Goal: Task Accomplishment & Management: Complete application form

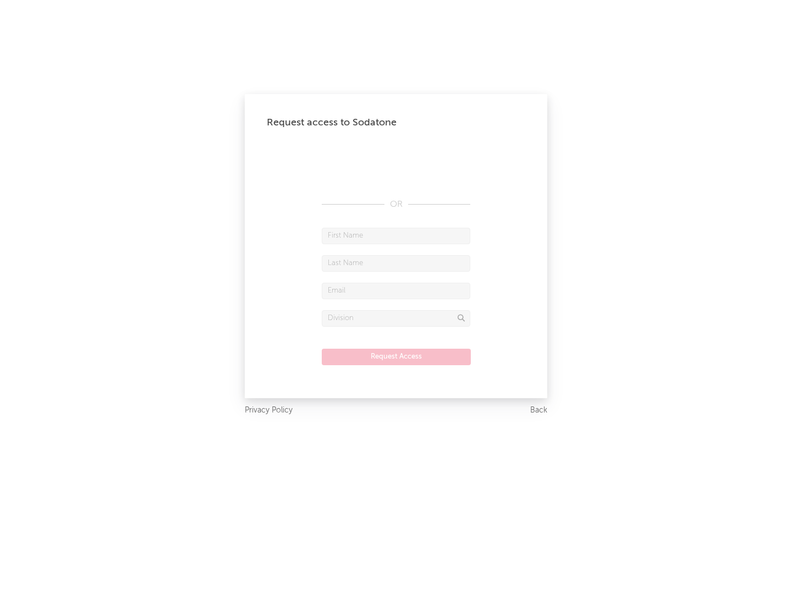
click at [396, 235] on input "text" at bounding box center [396, 236] width 148 height 16
type input "[PERSON_NAME]"
click at [396, 263] on input "text" at bounding box center [396, 263] width 148 height 16
type input "[PERSON_NAME]"
click at [396, 290] on input "text" at bounding box center [396, 291] width 148 height 16
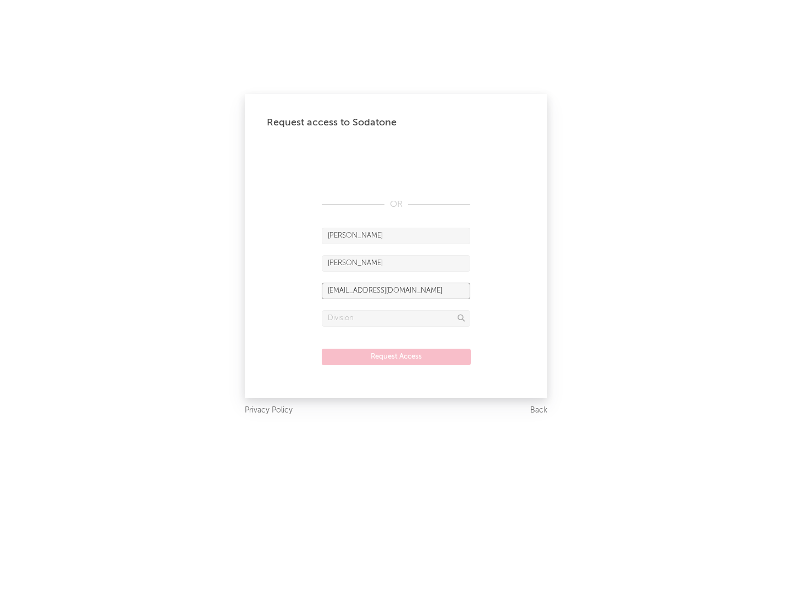
type input "[EMAIL_ADDRESS][DOMAIN_NAME]"
click at [396, 318] on input "text" at bounding box center [396, 318] width 148 height 16
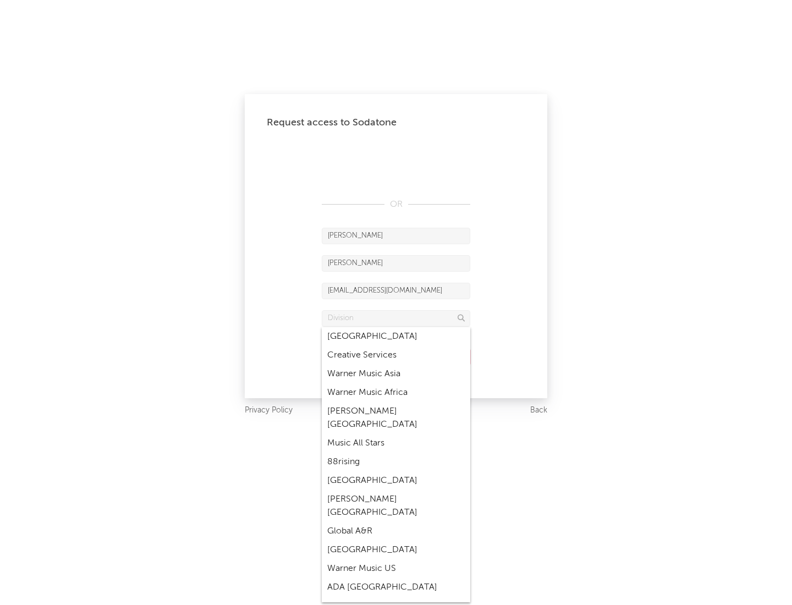
click at [396, 434] on div "Music All Stars" at bounding box center [396, 443] width 148 height 19
type input "Music All Stars"
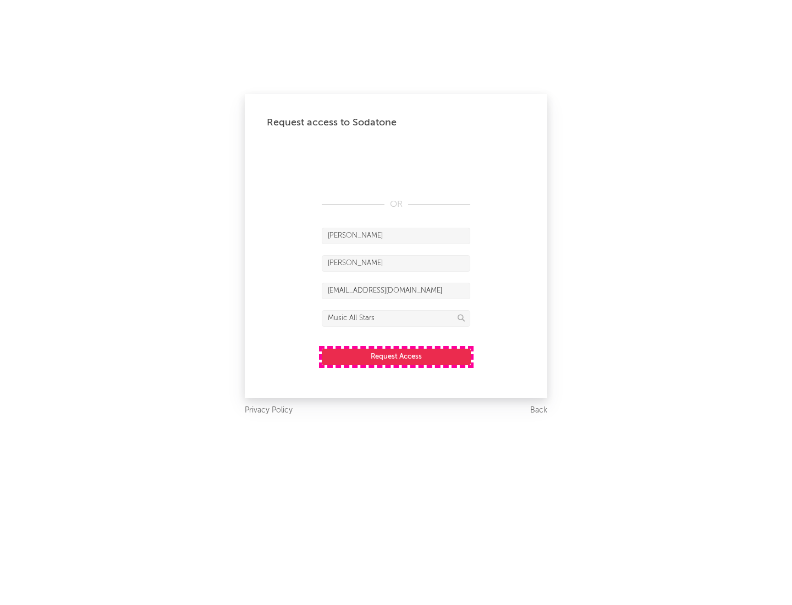
click at [396, 356] on button "Request Access" at bounding box center [396, 357] width 149 height 16
